Goal: Transaction & Acquisition: Purchase product/service

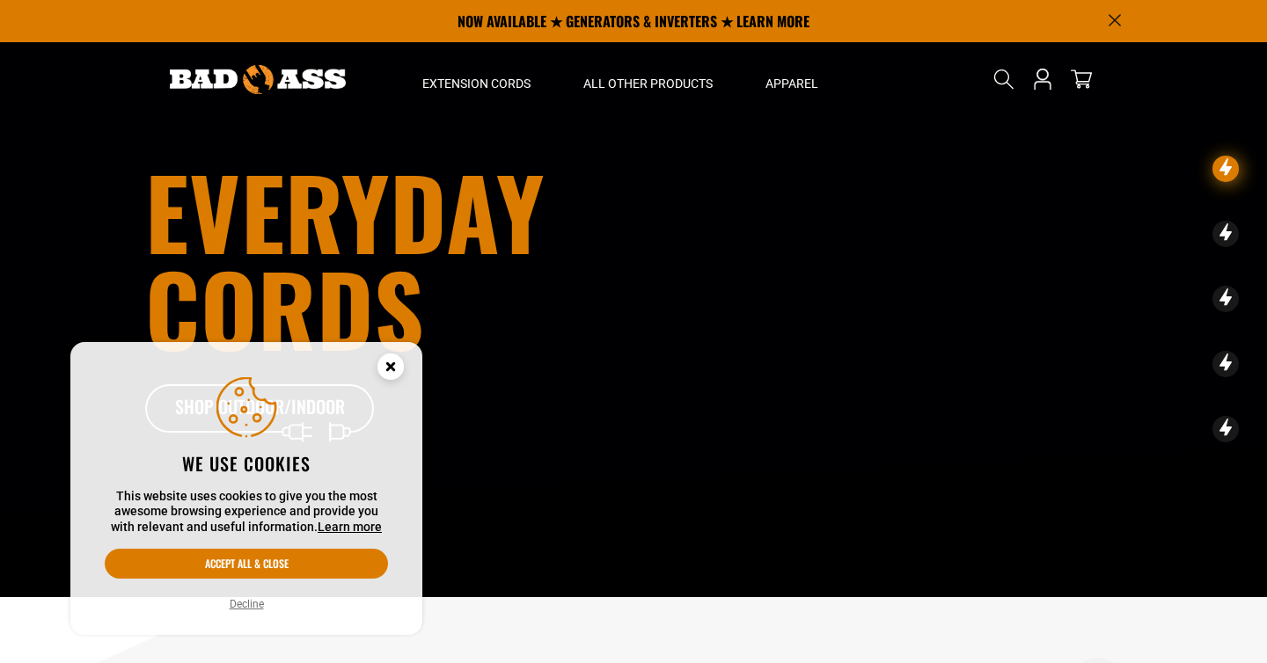
click at [391, 367] on icon "Cookie Consent" at bounding box center [390, 366] width 6 height 6
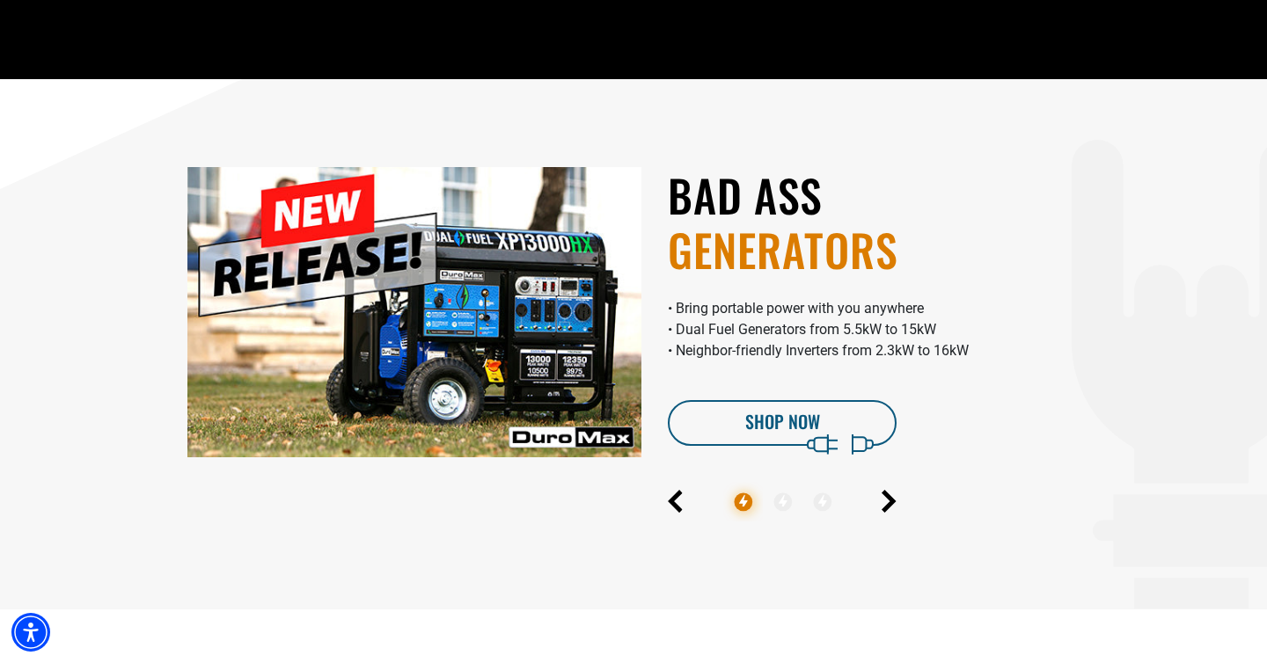
scroll to position [612, 0]
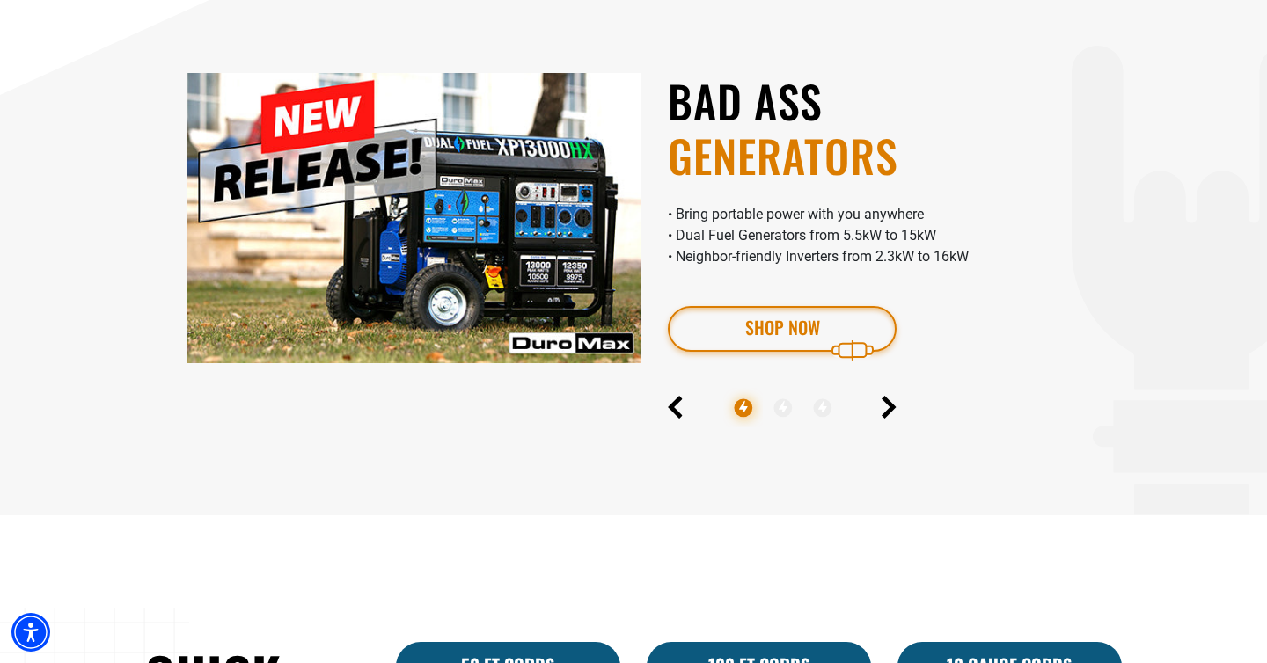
click at [727, 331] on link "Shop Now" at bounding box center [782, 329] width 229 height 46
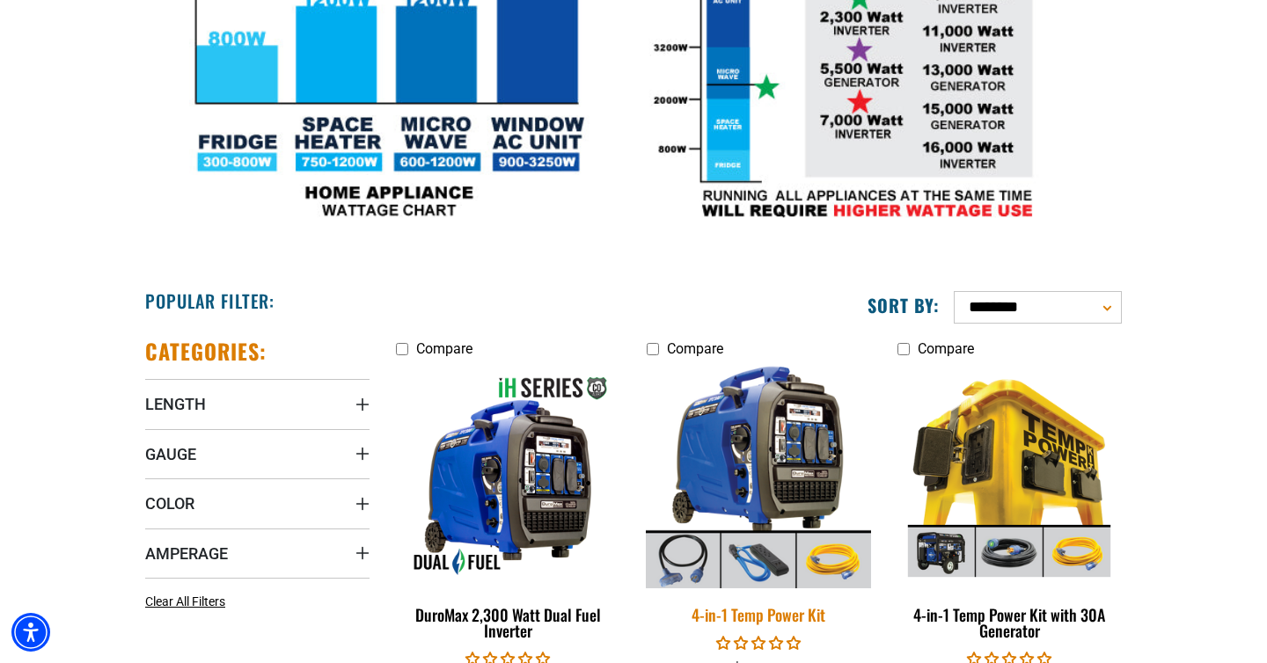
scroll to position [703, 0]
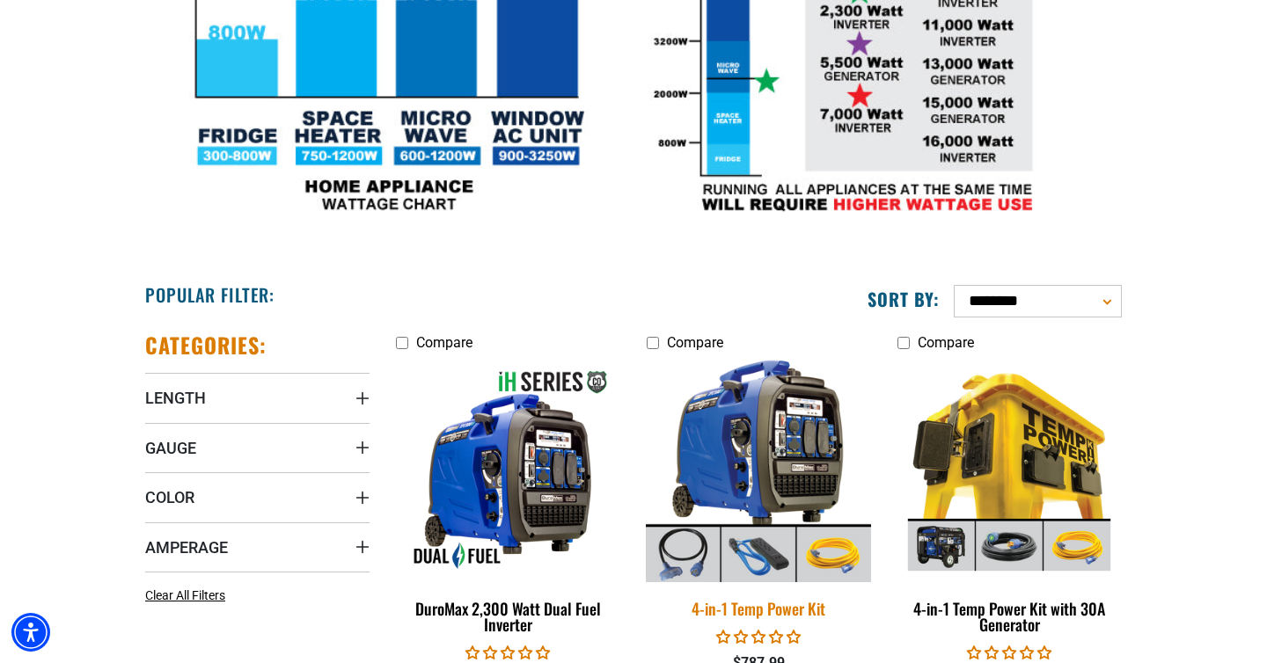
click at [784, 438] on img at bounding box center [758, 469] width 246 height 225
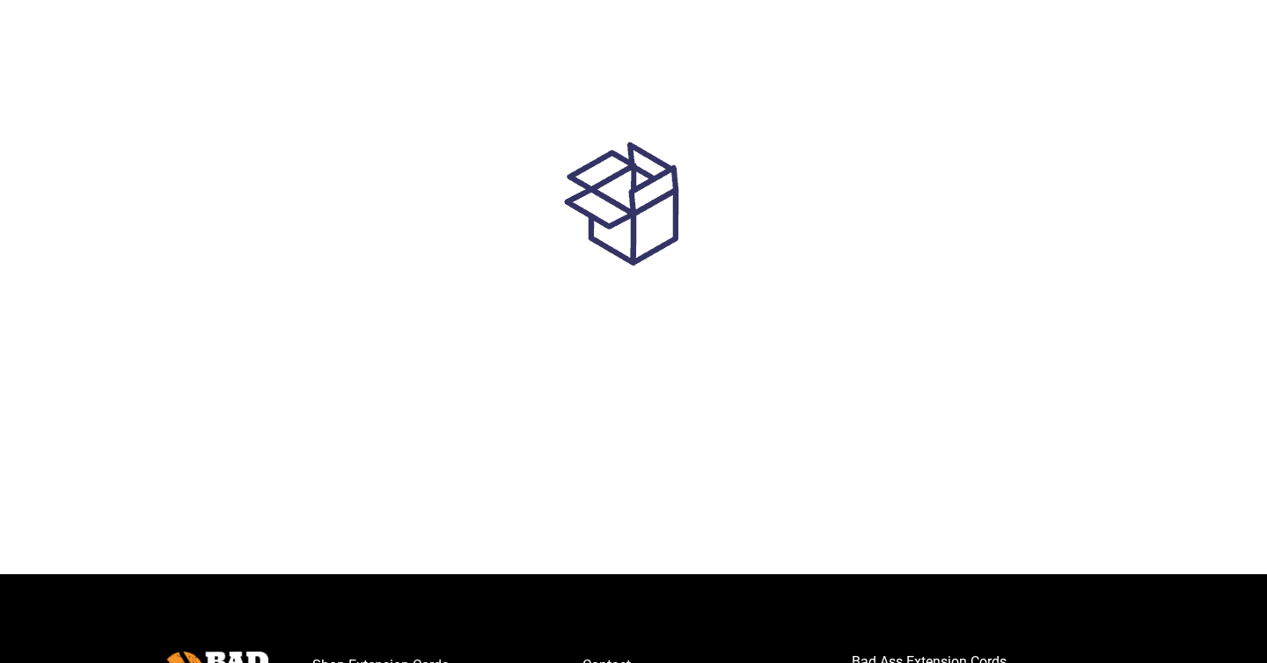
scroll to position [259, 0]
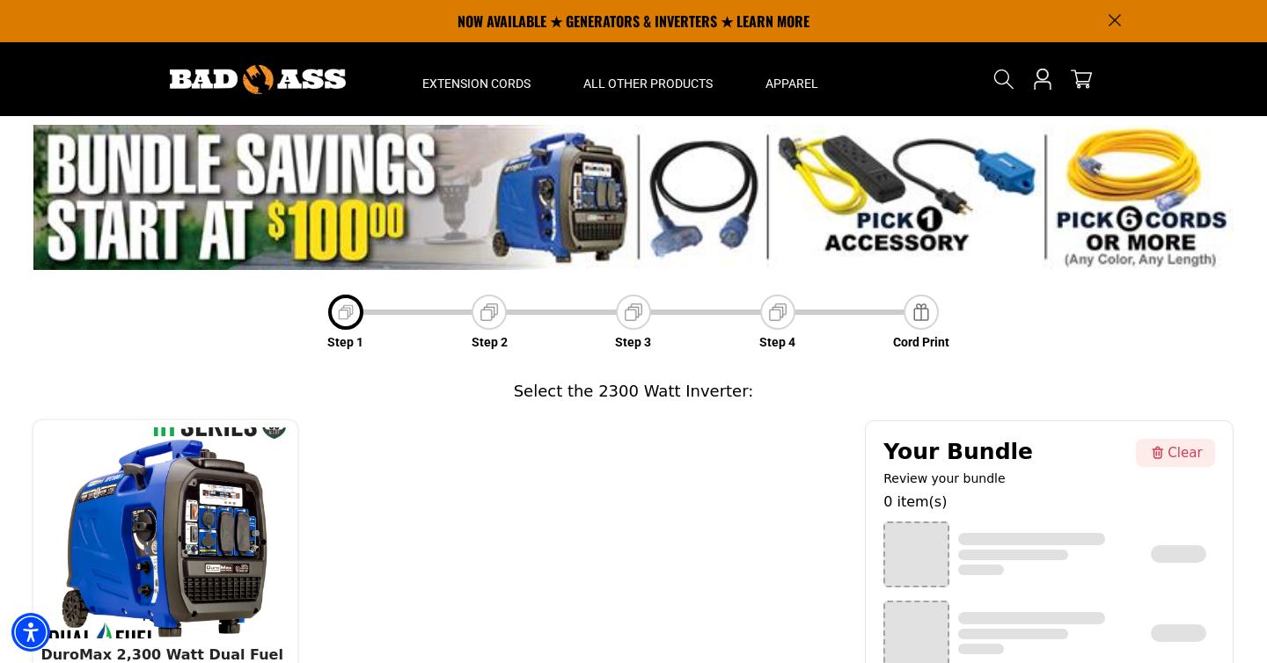
scroll to position [243, 0]
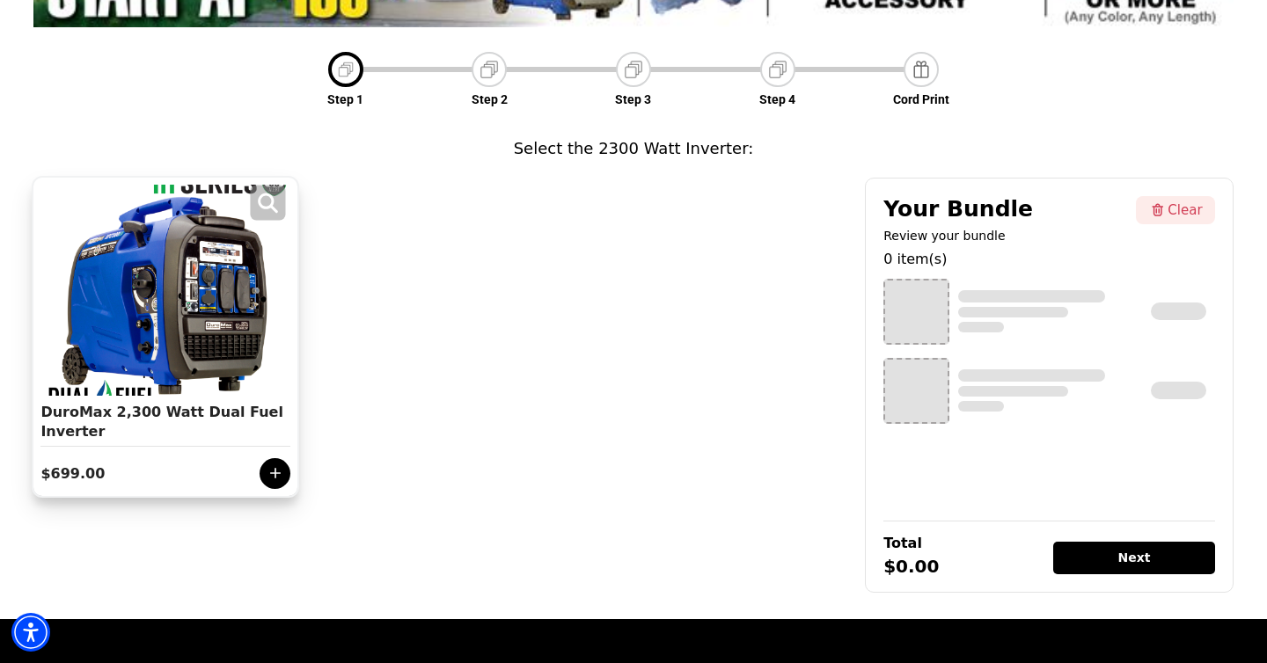
click at [155, 324] on div at bounding box center [165, 290] width 241 height 211
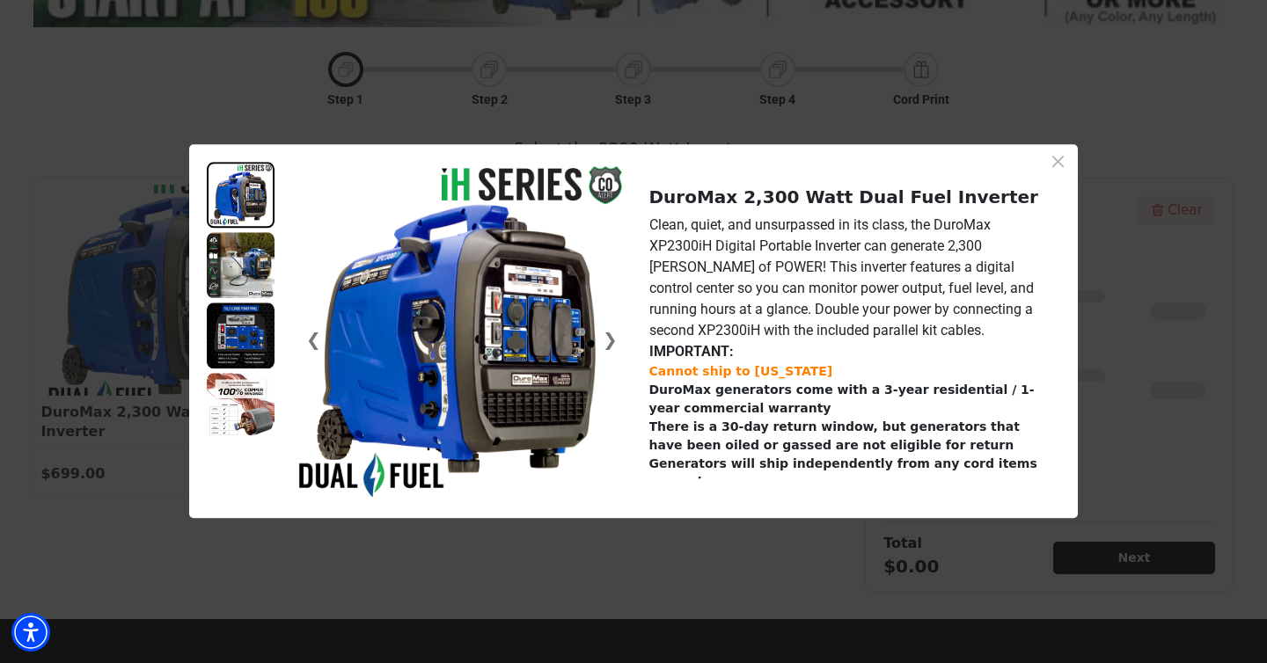
click at [564, 106] on div "❮ ❯ DuroMax 2,300 Watt Dual Fuel Inverter Clean, quiet, and unsurpassed in its …" at bounding box center [633, 331] width 1267 height 663
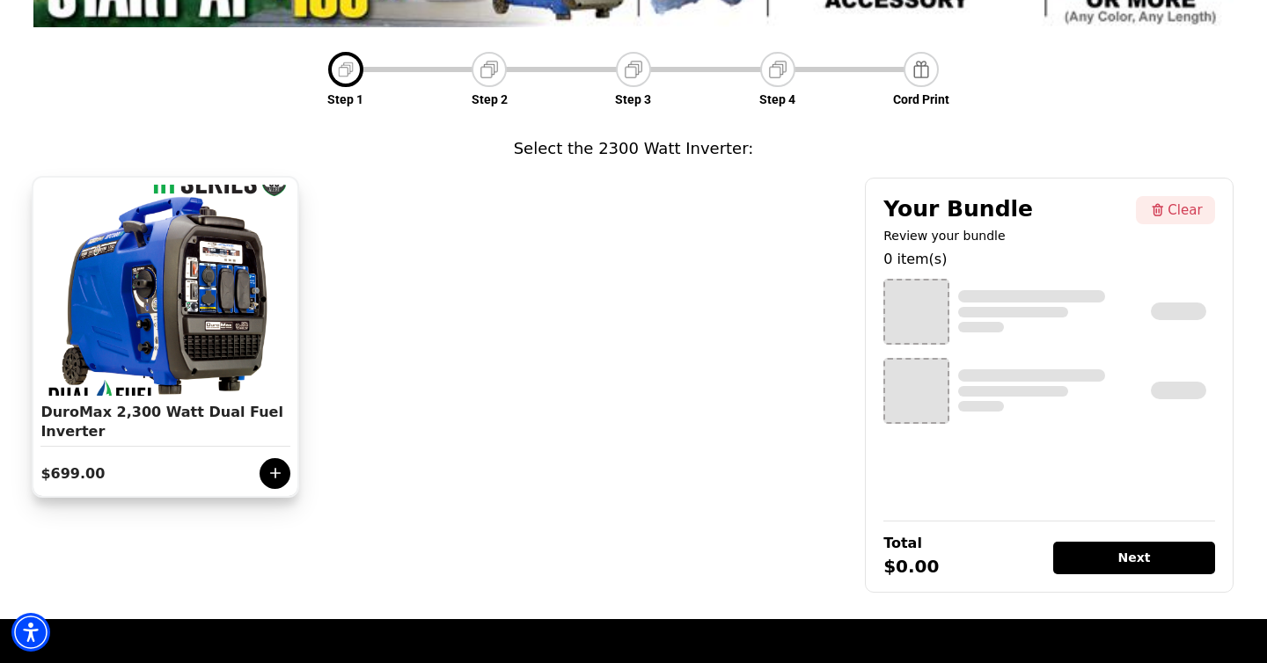
click at [282, 467] on icon at bounding box center [276, 473] width 18 height 18
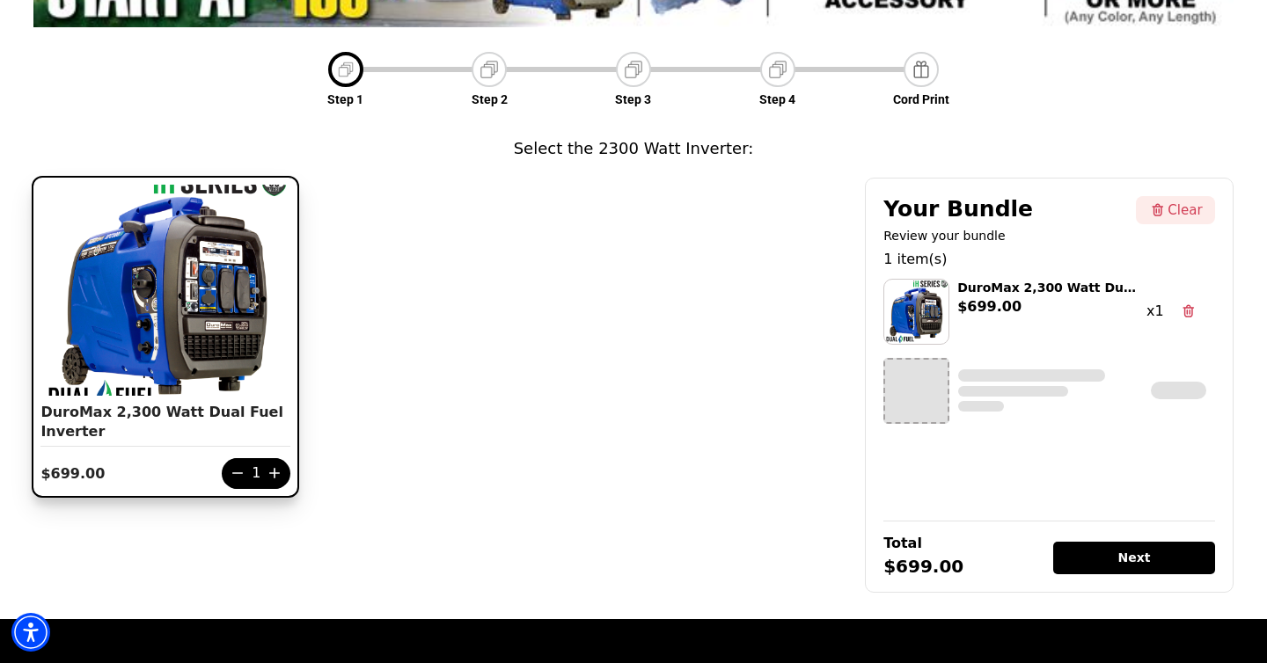
click at [1086, 548] on div "Next" at bounding box center [1133, 558] width 161 height 33
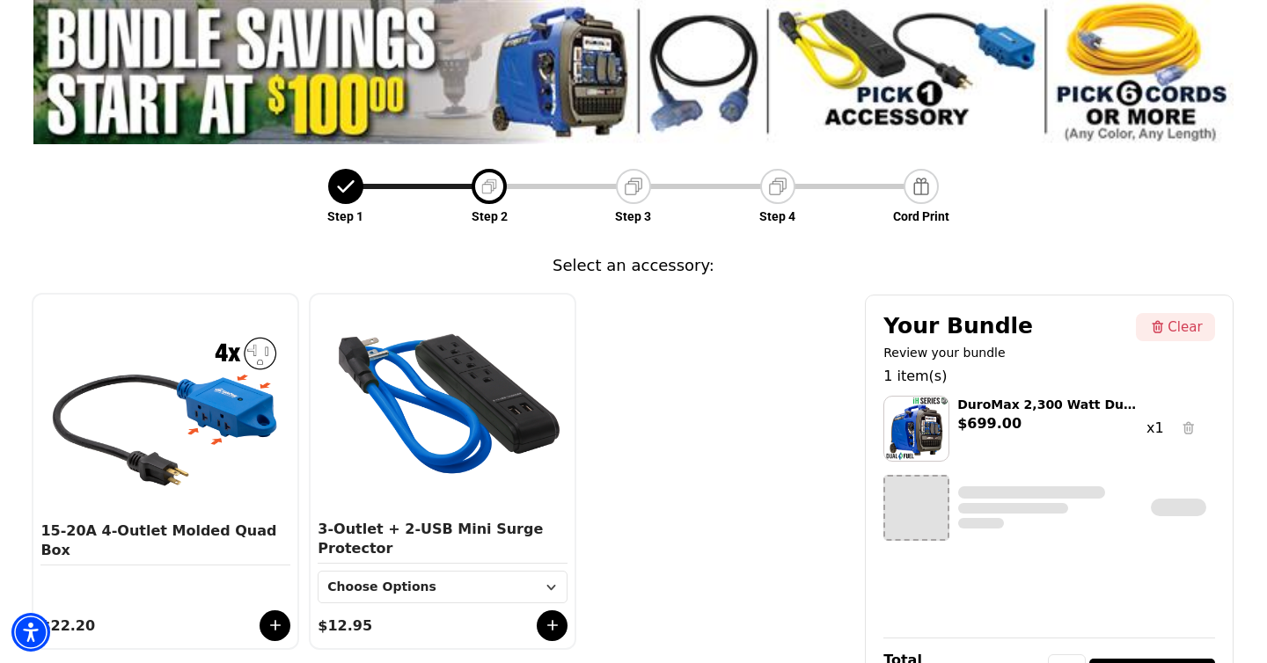
scroll to position [138, 0]
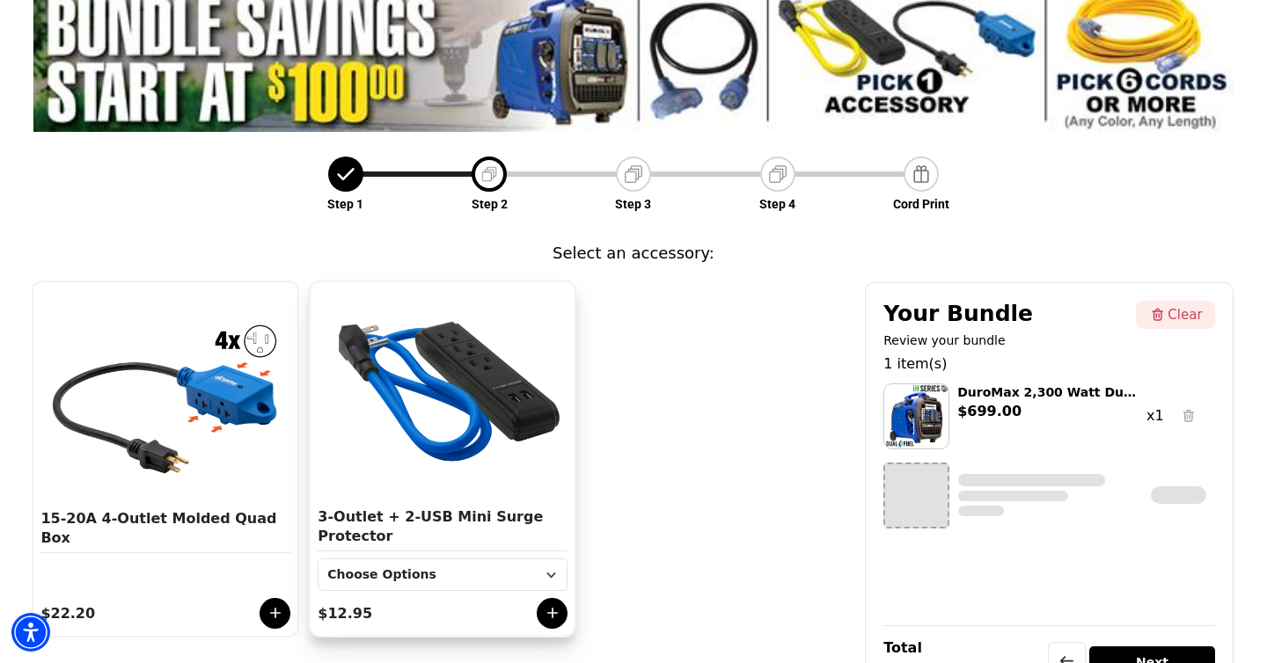
click at [555, 611] on icon at bounding box center [553, 613] width 18 height 18
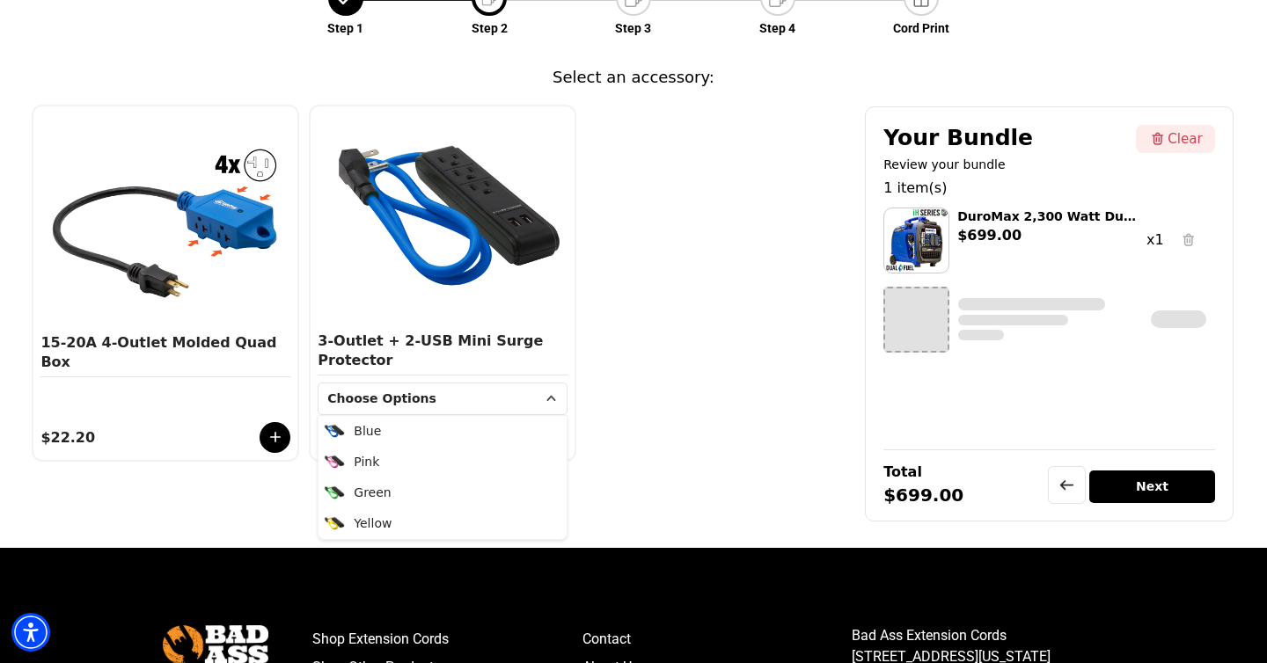
scroll to position [318, 0]
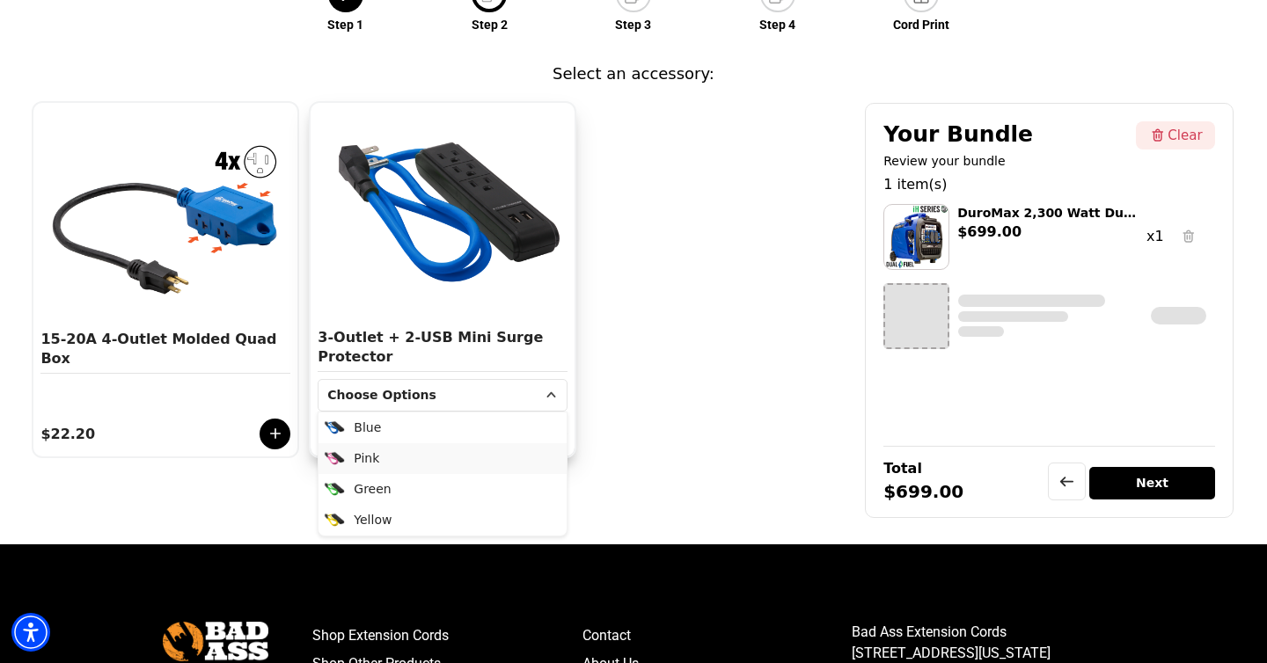
click at [406, 452] on li "Pink" at bounding box center [442, 458] width 248 height 31
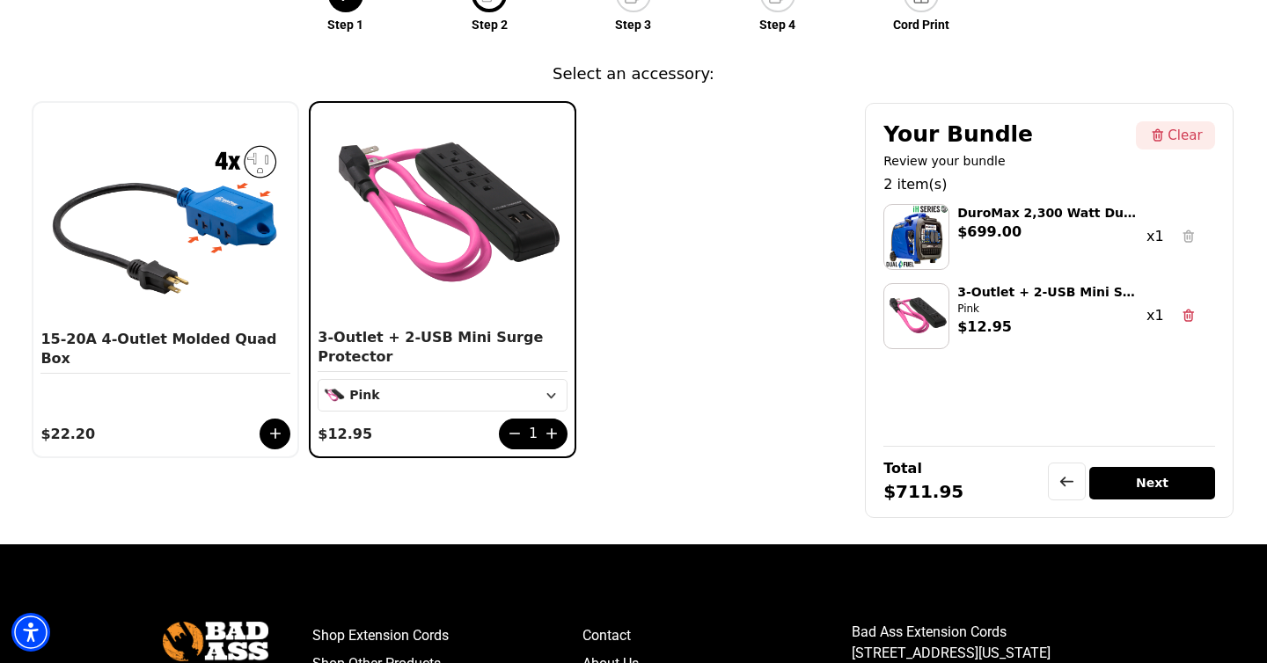
click at [1151, 481] on div "Next" at bounding box center [1151, 483] width 125 height 33
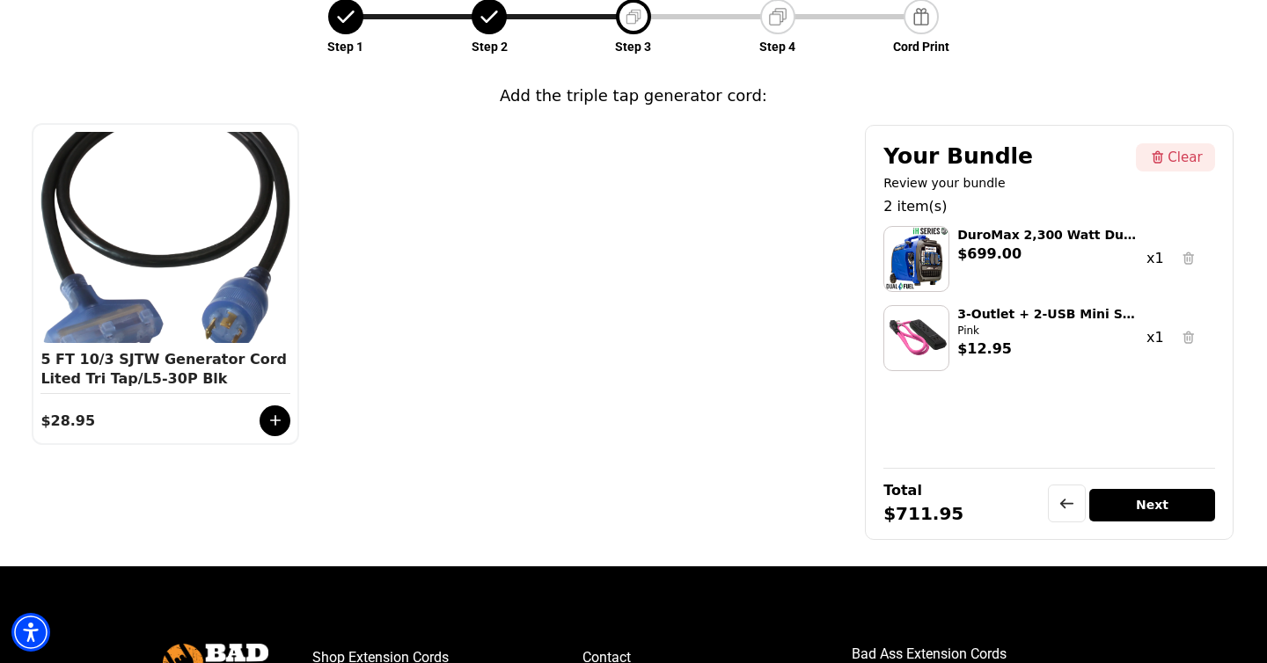
scroll to position [298, 0]
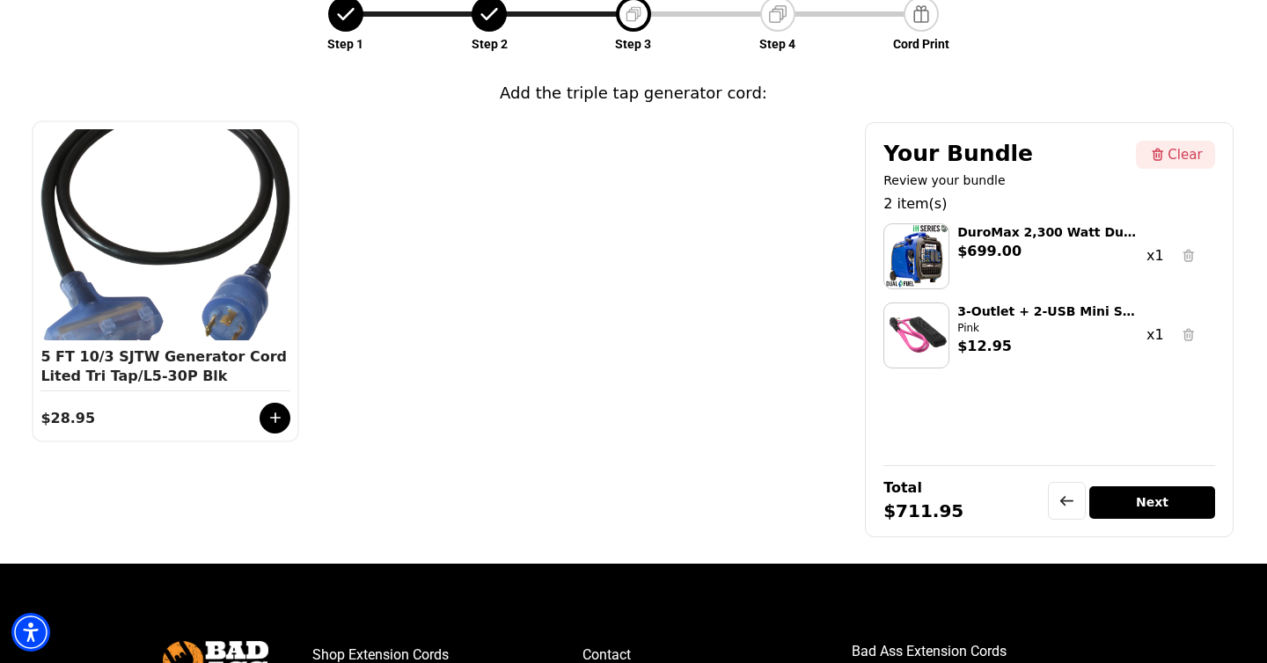
click at [1188, 497] on div "Next" at bounding box center [1151, 502] width 125 height 33
click at [281, 413] on icon at bounding box center [276, 418] width 18 height 18
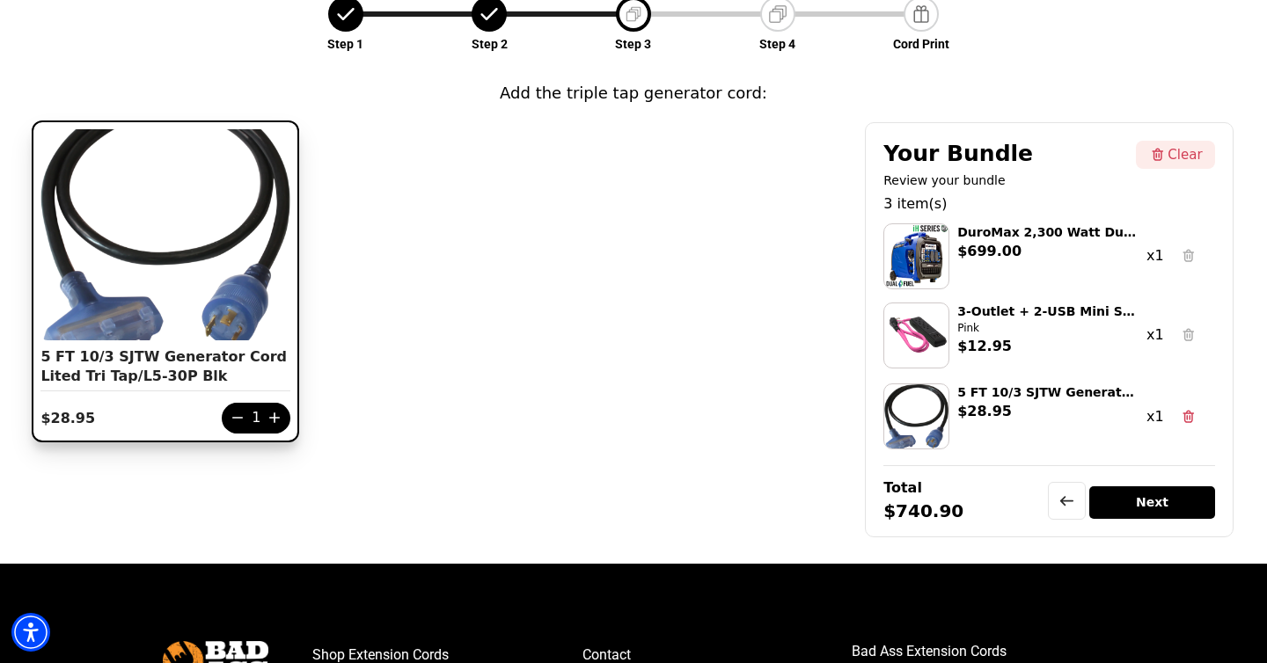
click at [1148, 508] on div "Next" at bounding box center [1151, 502] width 125 height 33
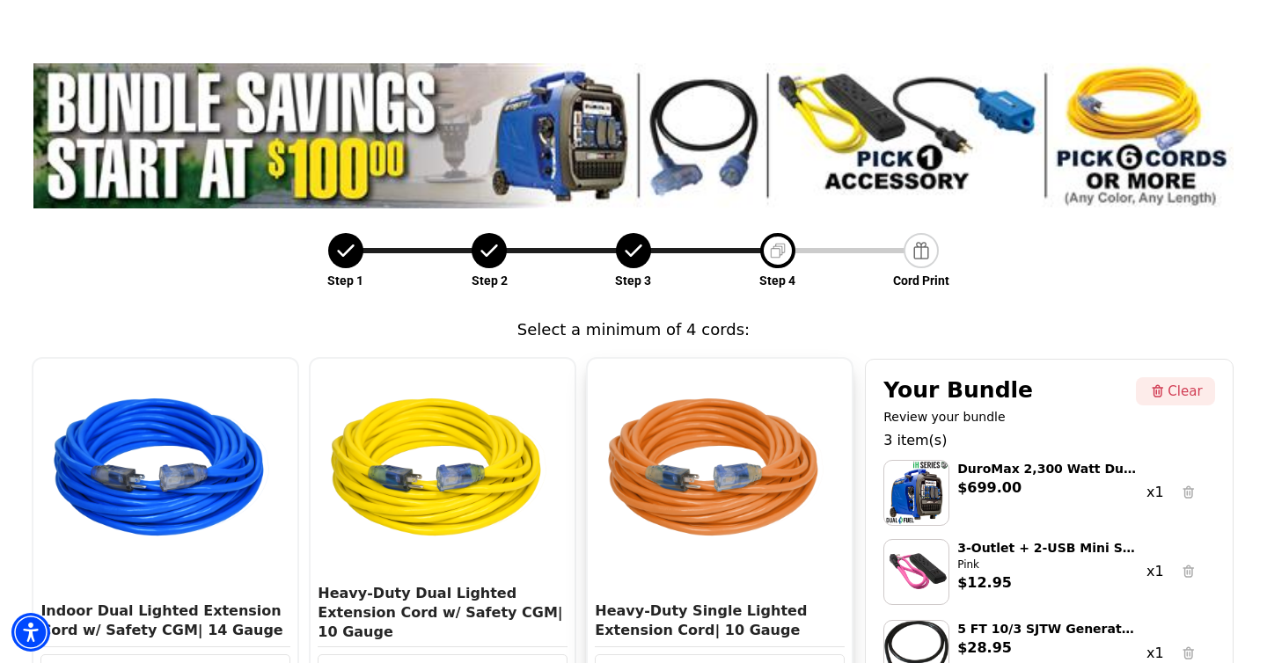
scroll to position [149, 0]
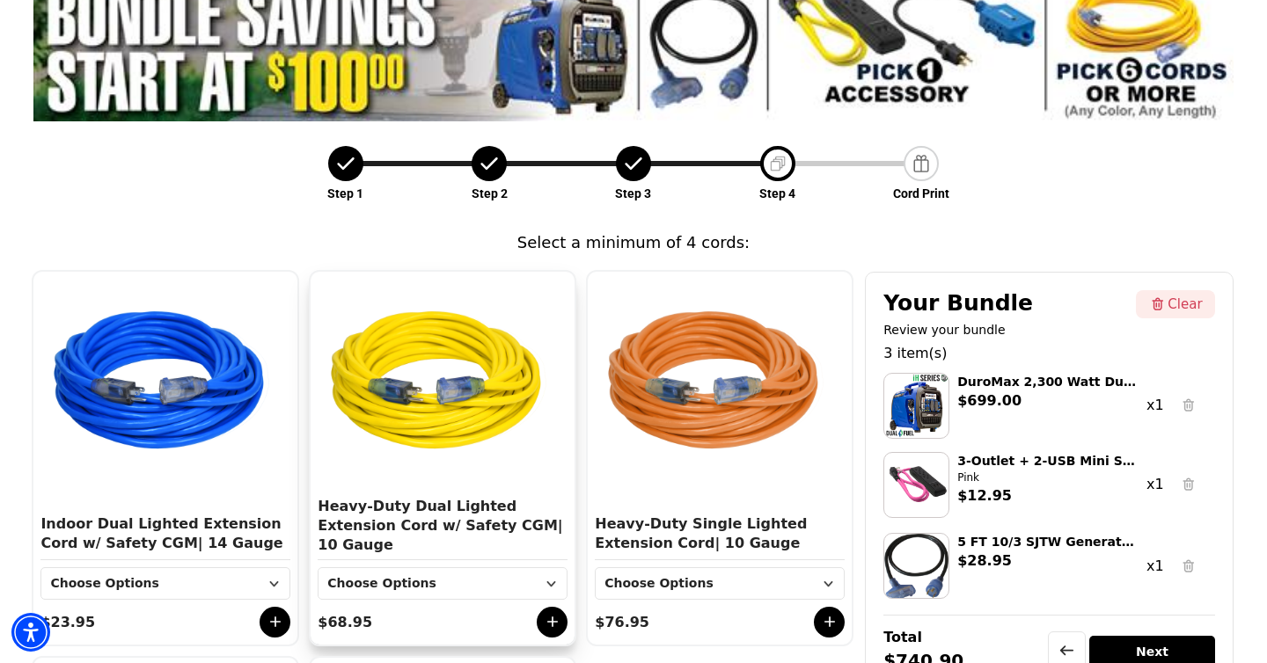
click at [548, 613] on icon at bounding box center [553, 622] width 18 height 18
click at [457, 601] on li "25 FT / Yellow" at bounding box center [442, 616] width 248 height 31
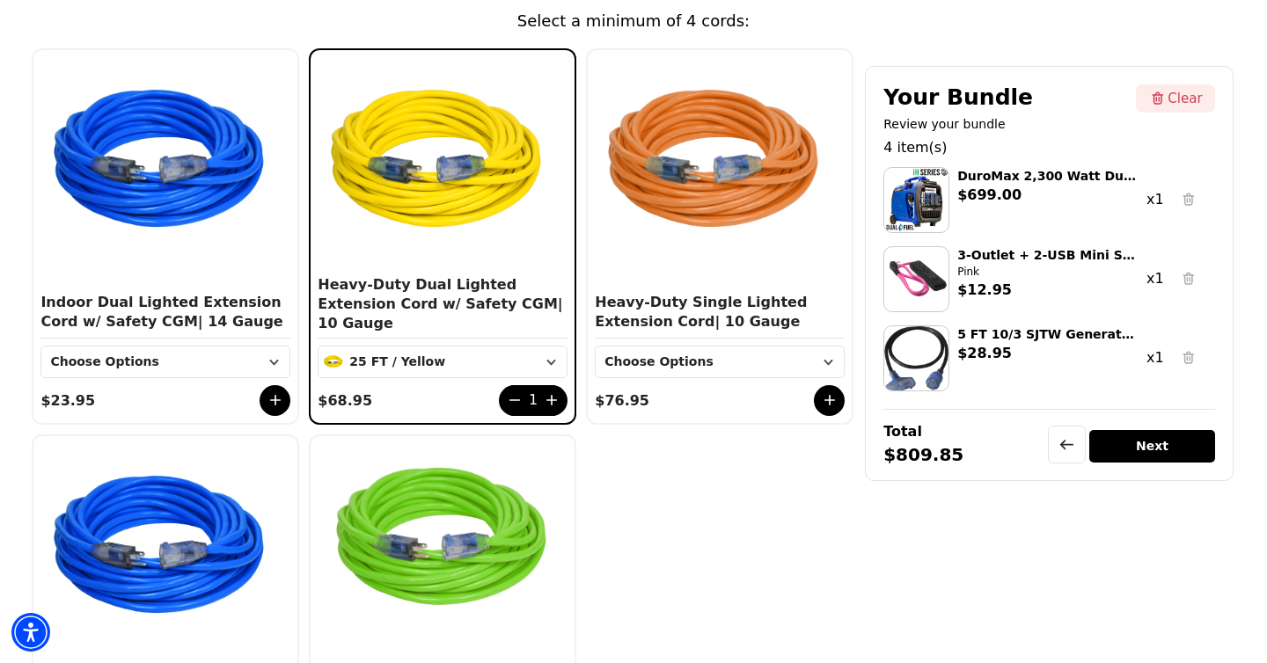
scroll to position [405, 0]
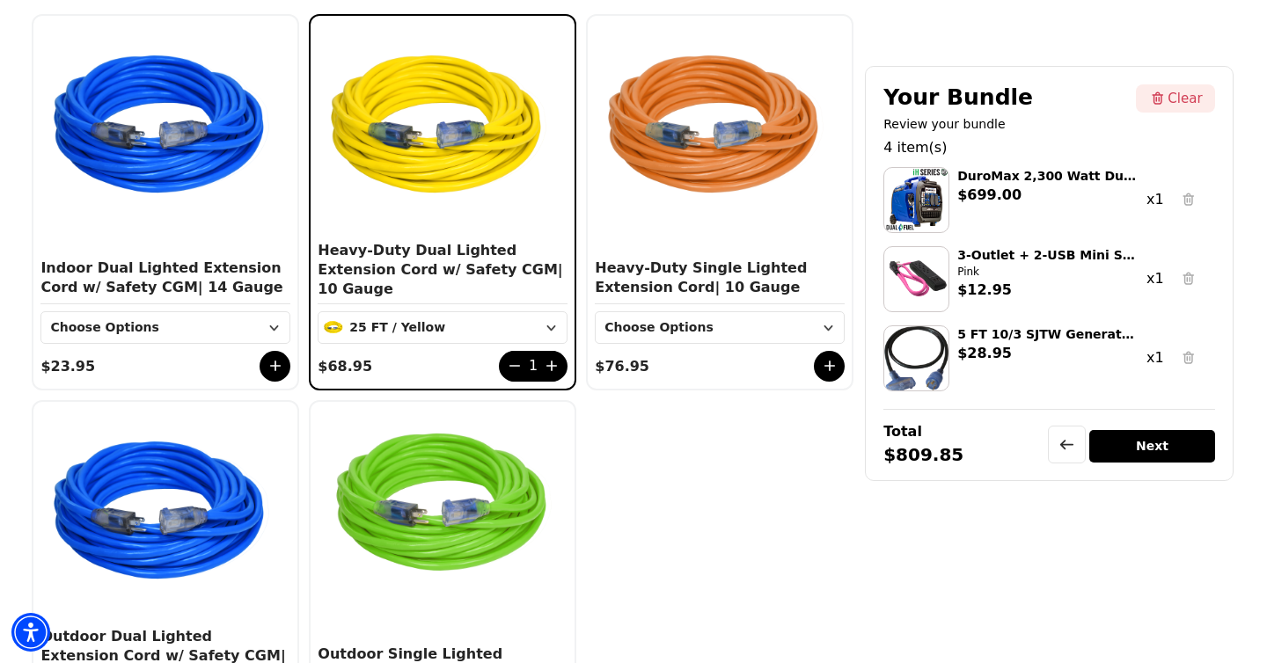
click at [1144, 450] on div "Next" at bounding box center [1151, 446] width 125 height 33
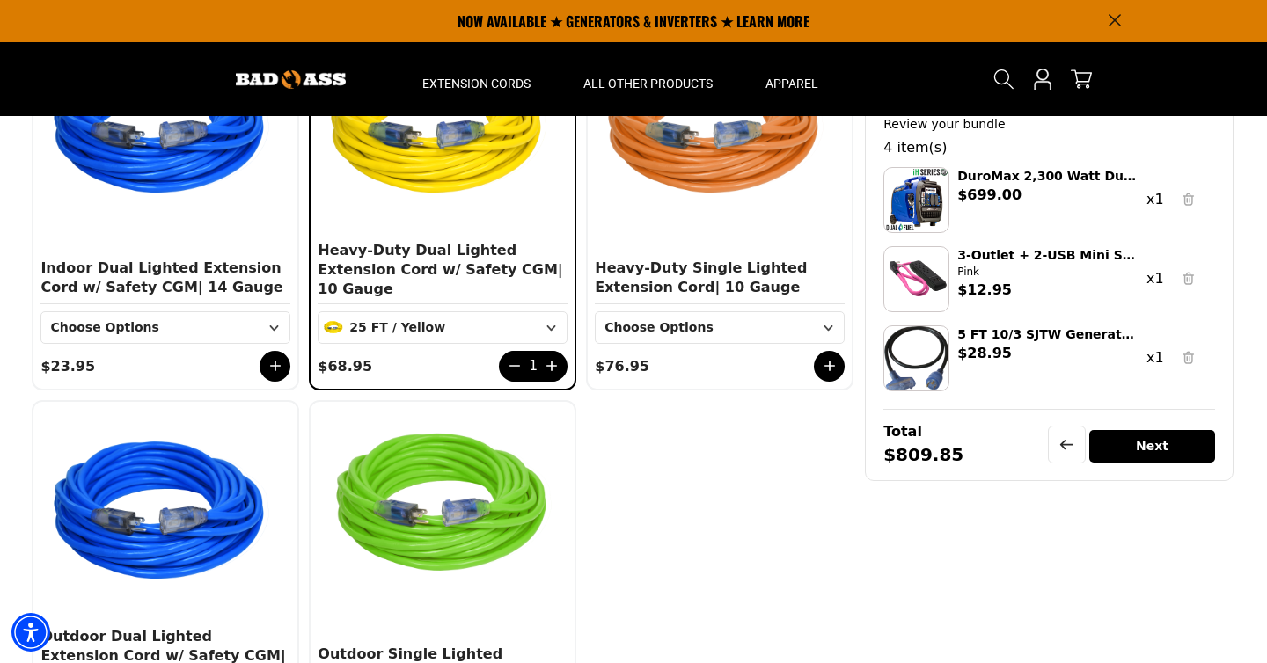
scroll to position [324, 0]
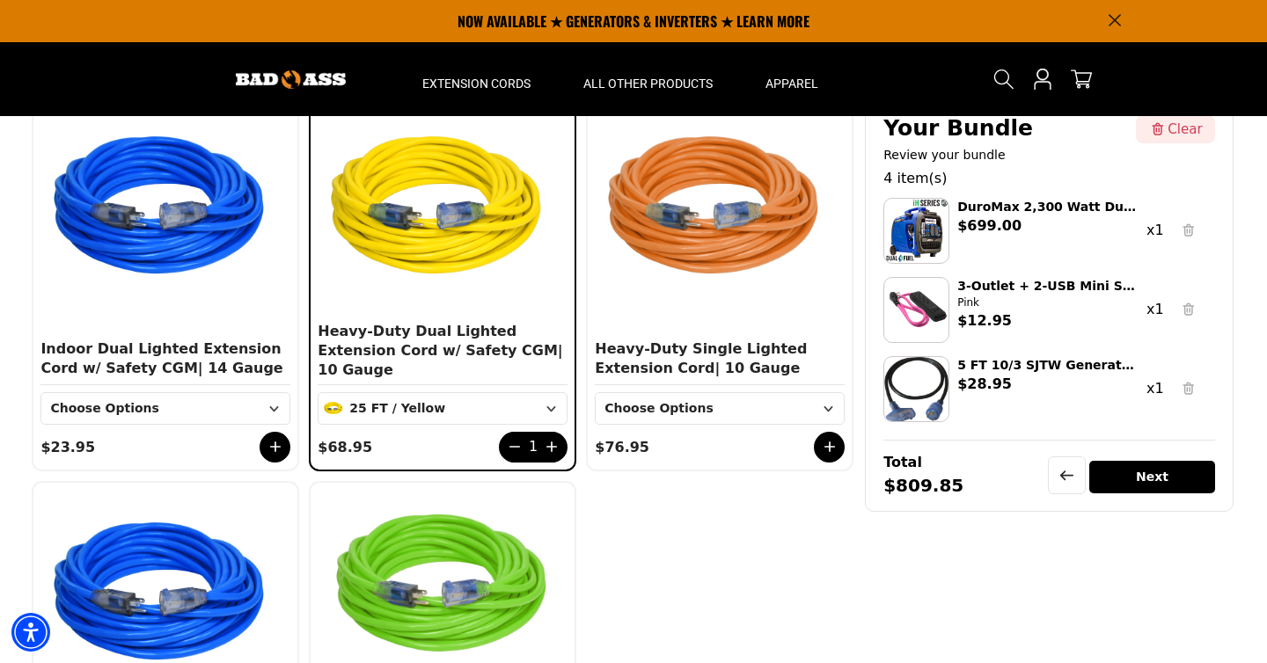
click at [1159, 480] on div "Next" at bounding box center [1151, 477] width 125 height 33
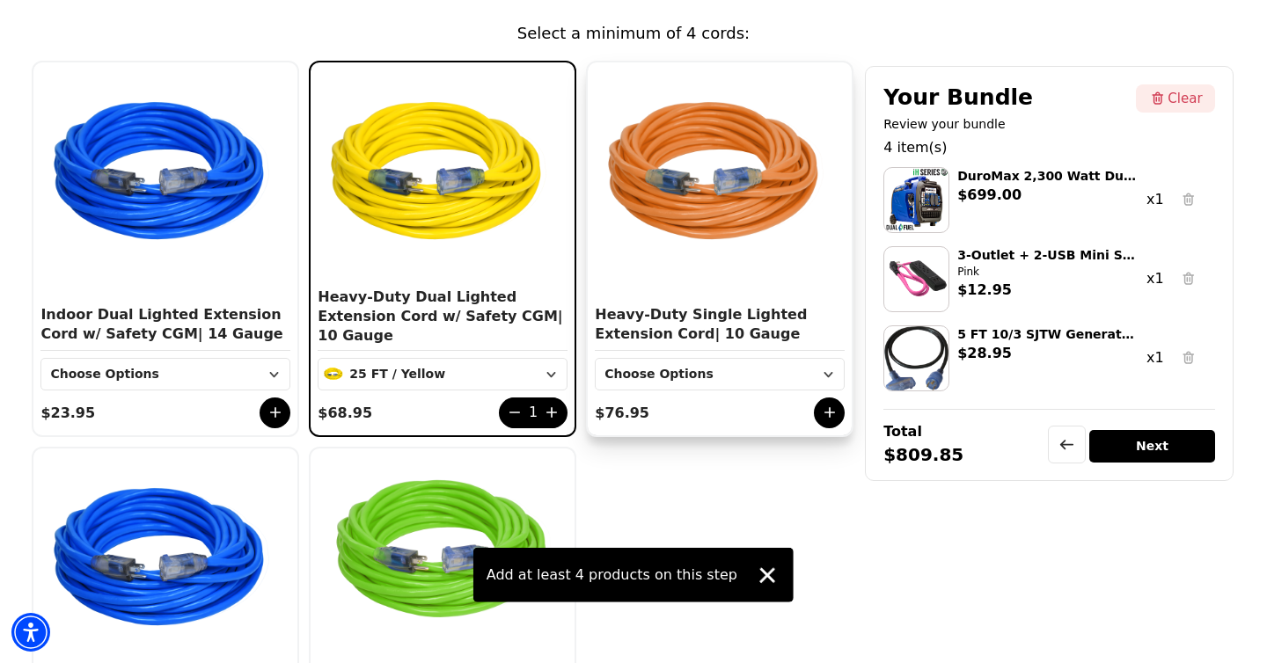
scroll to position [366, 0]
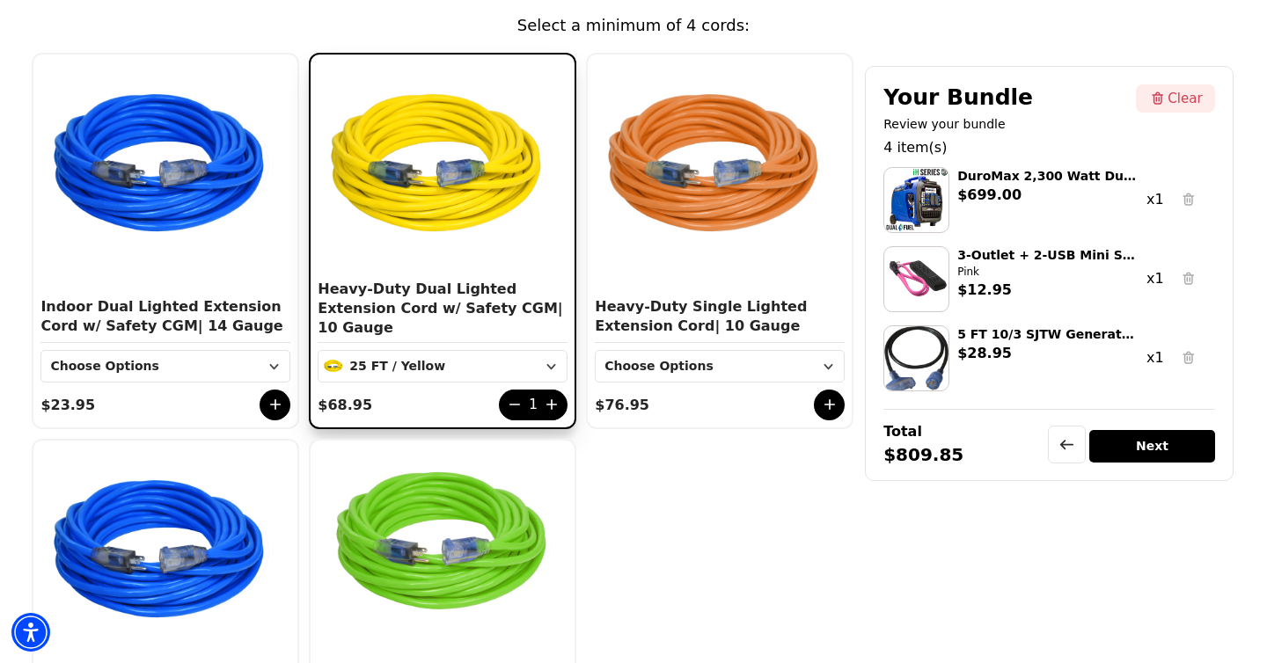
click at [553, 396] on icon at bounding box center [552, 405] width 18 height 18
click at [1189, 452] on div "Next" at bounding box center [1151, 446] width 125 height 33
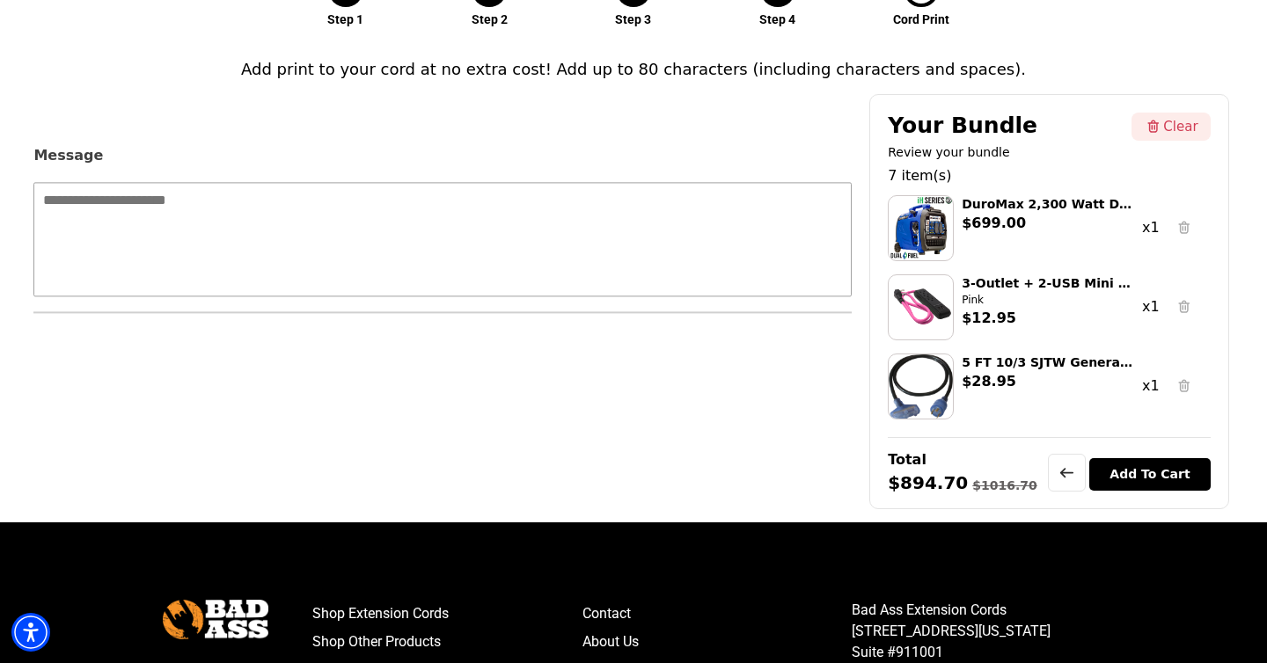
scroll to position [199, 0]
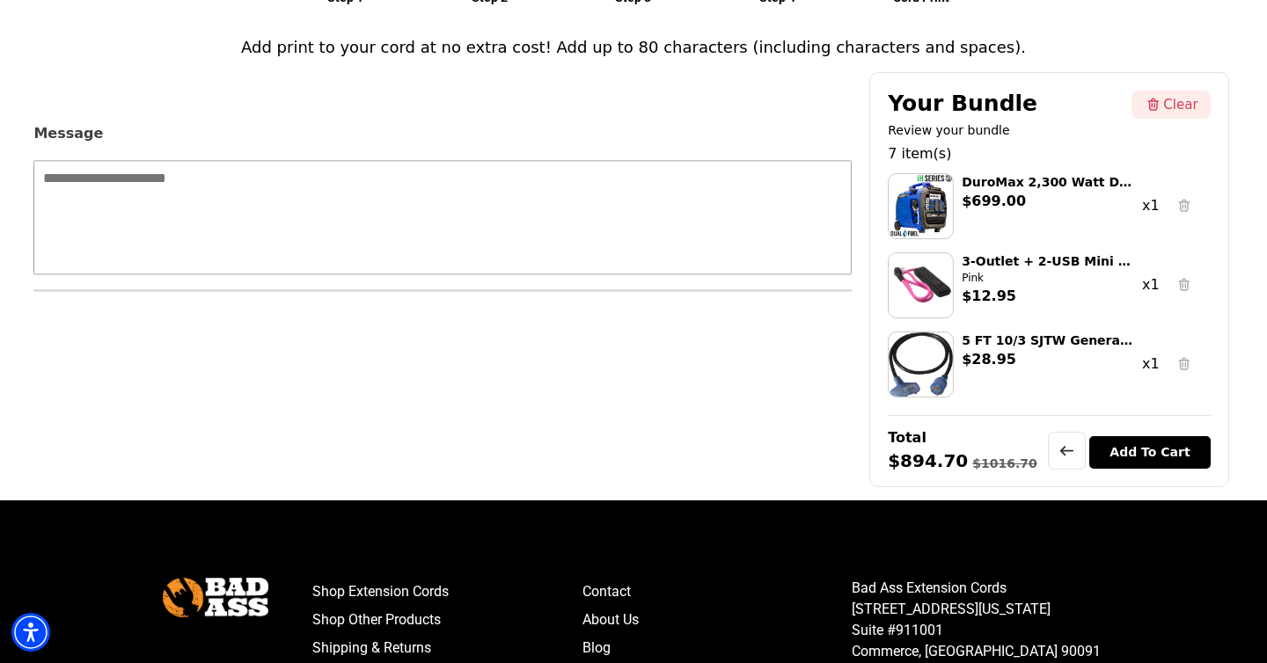
click at [1134, 450] on div "Add To Cart" at bounding box center [1149, 452] width 121 height 33
